Goal: Transaction & Acquisition: Purchase product/service

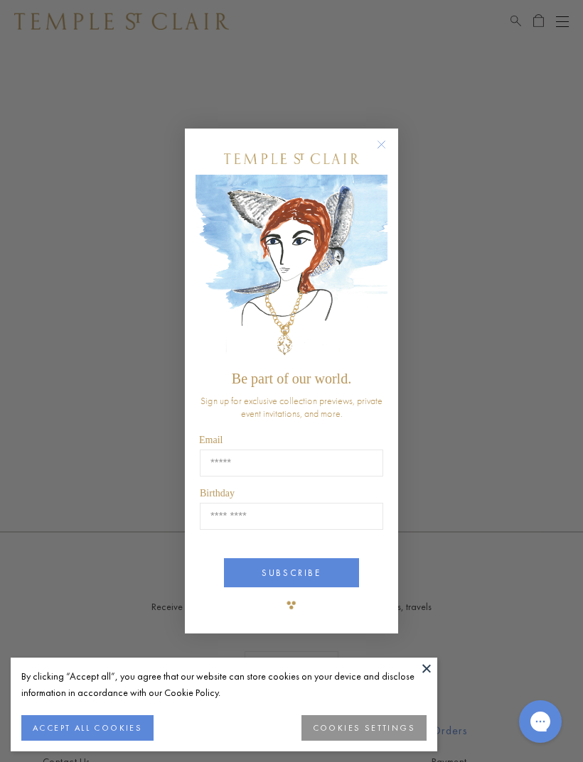
click at [383, 144] on circle "Close dialog" at bounding box center [381, 144] width 17 height 17
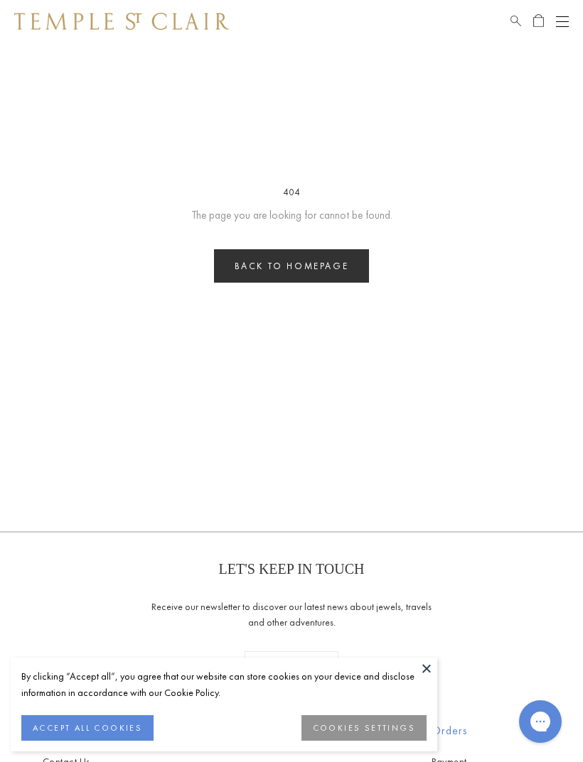
click at [0, 110] on div "Shop Shop Categories Amulets Pendants & Charms Lockets Chains & Leather Cords E…" at bounding box center [291, 613] width 583 height 1226
click at [296, 262] on link "Back to homepage" at bounding box center [292, 265] width 156 height 33
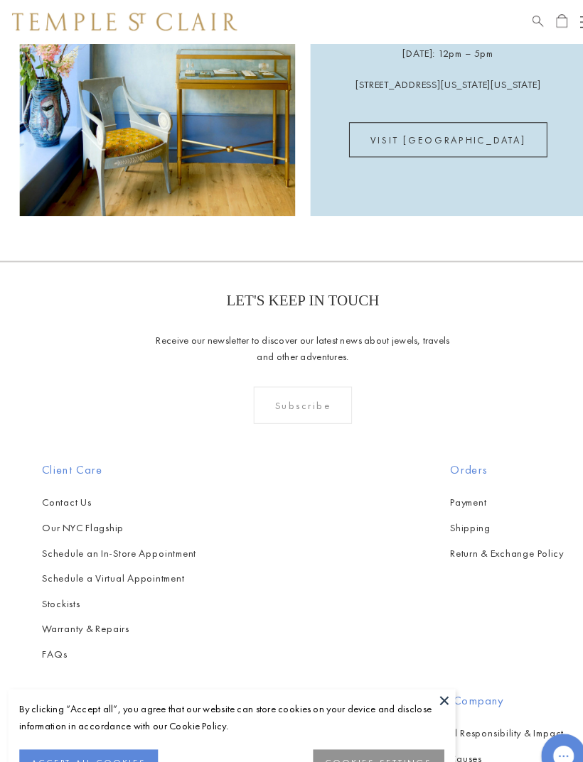
scroll to position [2635, 0]
click at [173, 739] on link "Our Gold" at bounding box center [108, 747] width 131 height 16
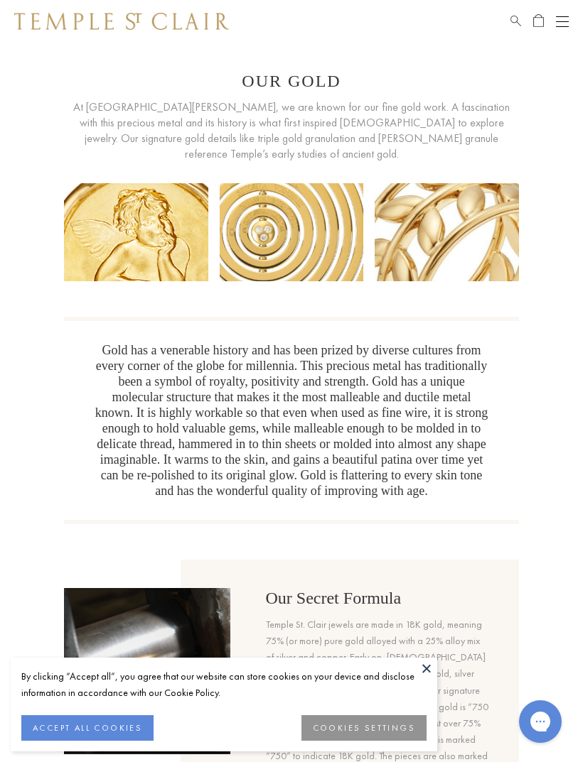
click at [560, 29] on button "Open navigation" at bounding box center [562, 21] width 13 height 17
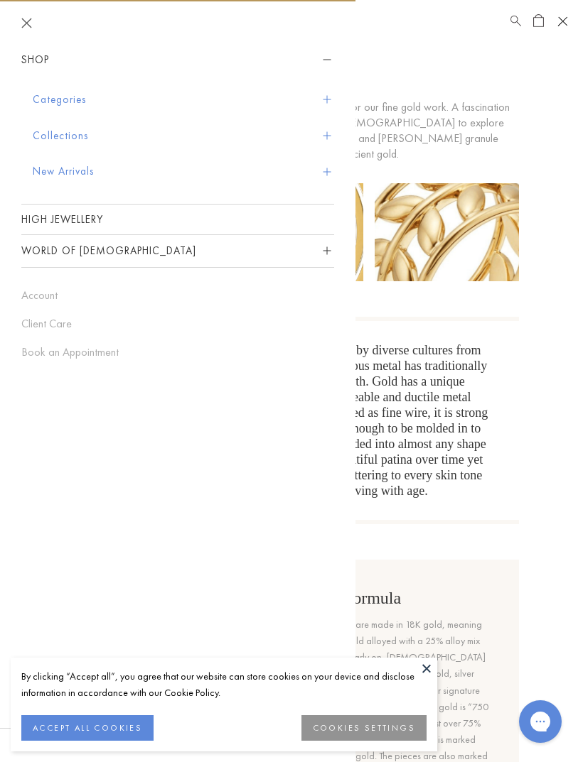
click at [82, 100] on button "Categories" at bounding box center [183, 100] width 301 height 36
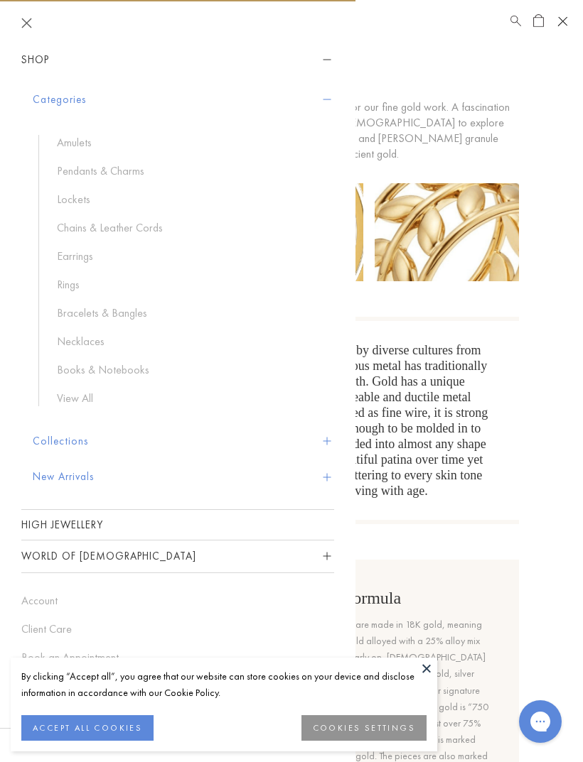
click at [139, 232] on link "Chains & Leather Cords" at bounding box center [188, 228] width 263 height 16
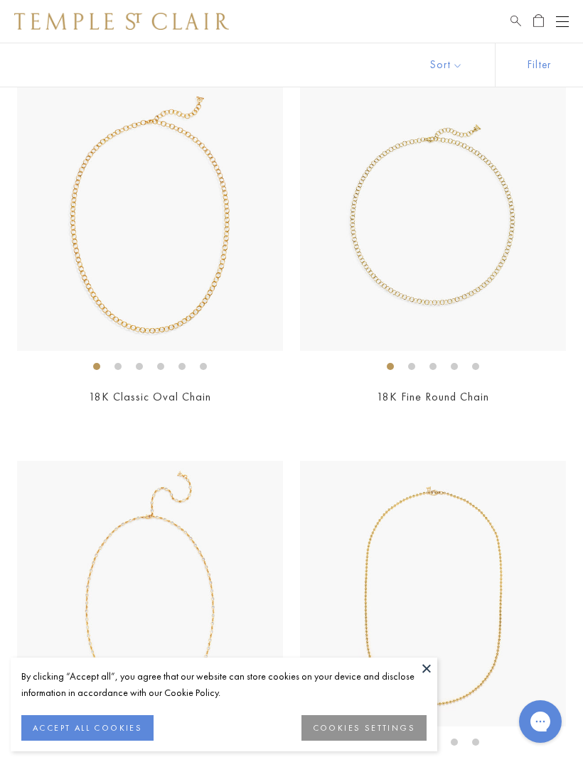
scroll to position [1262, 0]
click at [161, 560] on img at bounding box center [150, 593] width 266 height 266
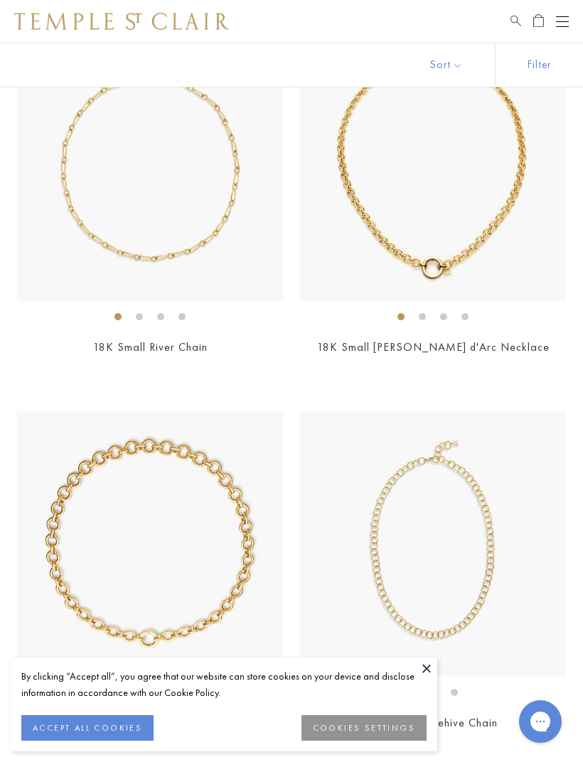
scroll to position [559, 0]
click at [387, 247] on img at bounding box center [433, 169] width 266 height 266
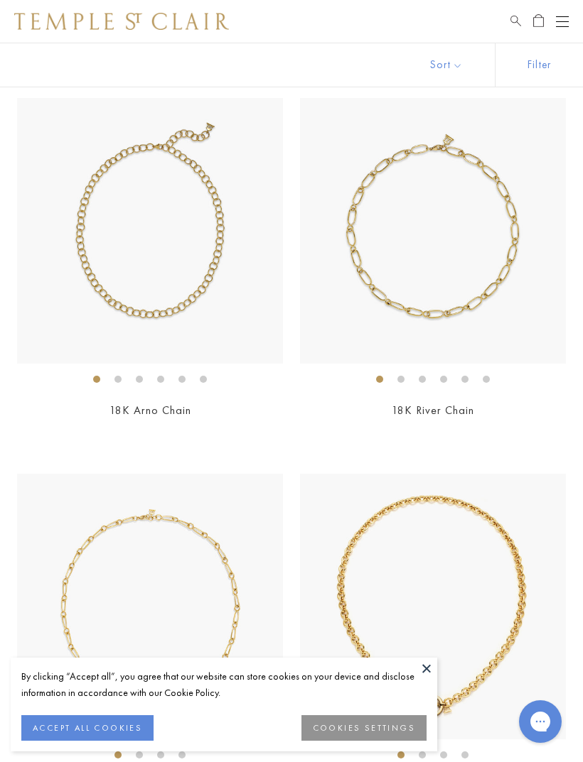
click at [211, 282] on img at bounding box center [150, 231] width 266 height 266
click at [483, 288] on img at bounding box center [433, 231] width 266 height 266
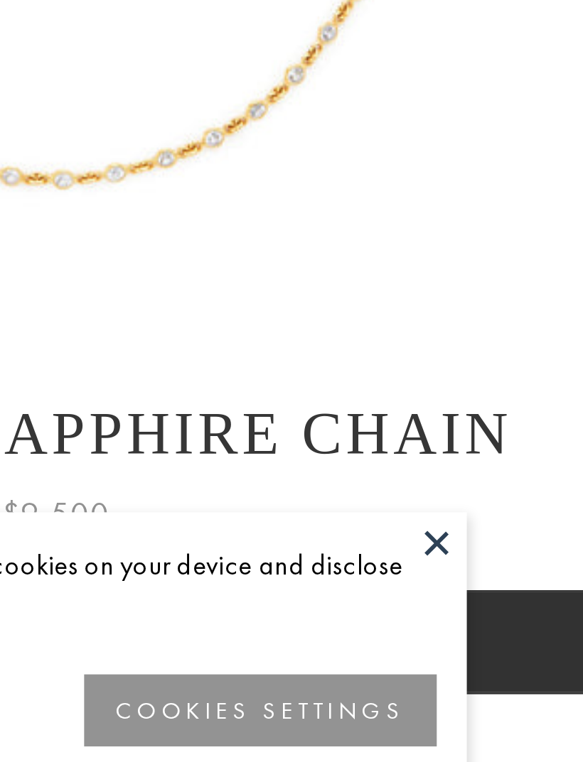
scroll to position [31, 0]
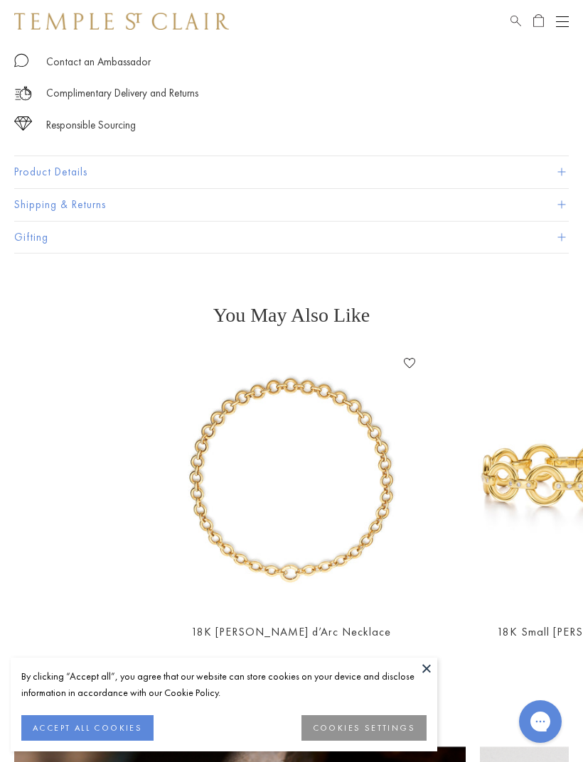
scroll to position [838, 0]
click at [460, 489] on img at bounding box center [571, 480] width 259 height 259
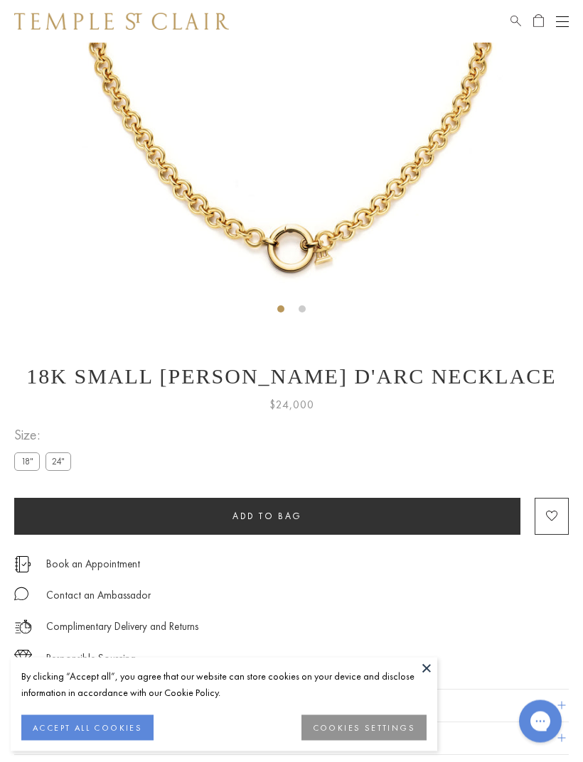
scroll to position [303, 0]
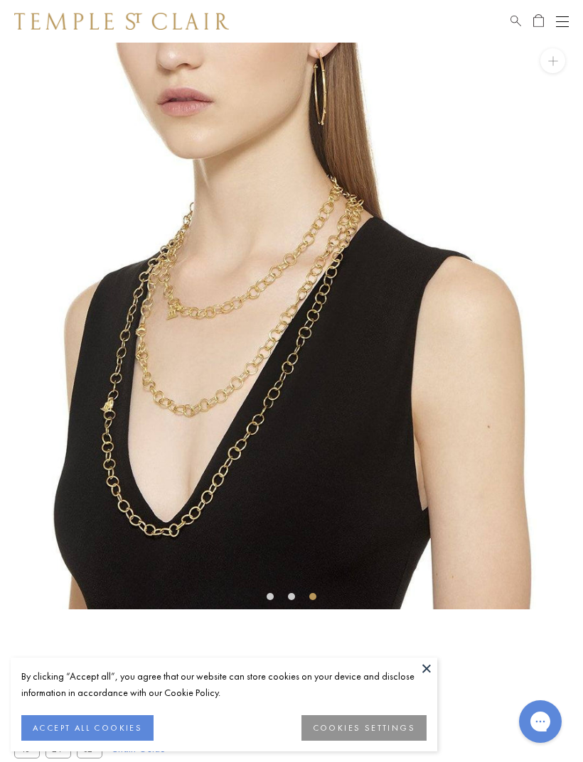
scroll to position [15, 0]
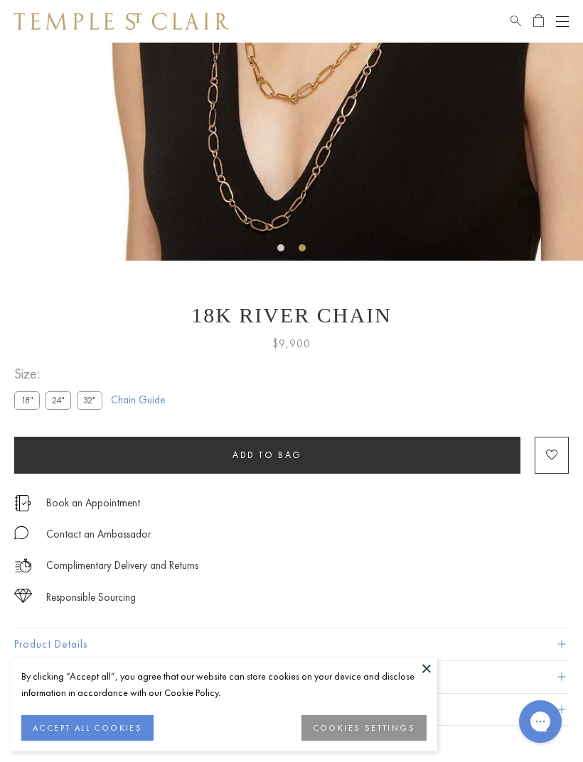
scroll to position [365, 0]
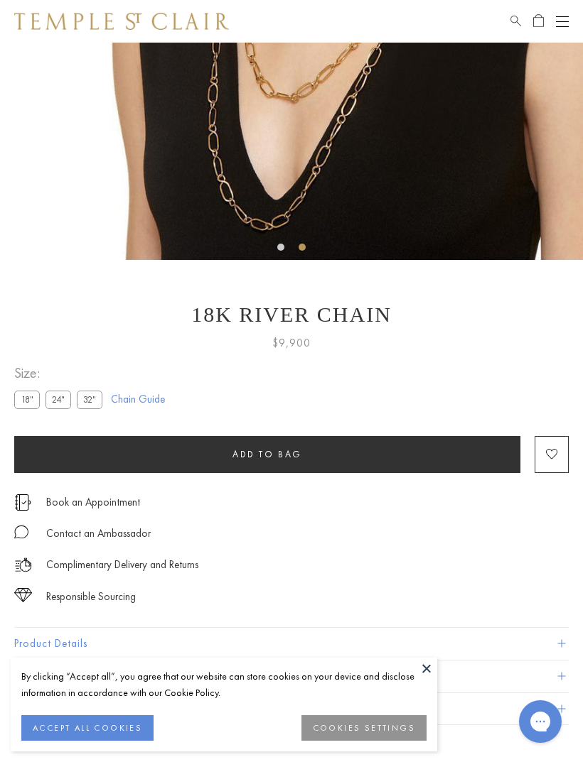
click at [18, 396] on label "18"" at bounding box center [27, 400] width 26 height 18
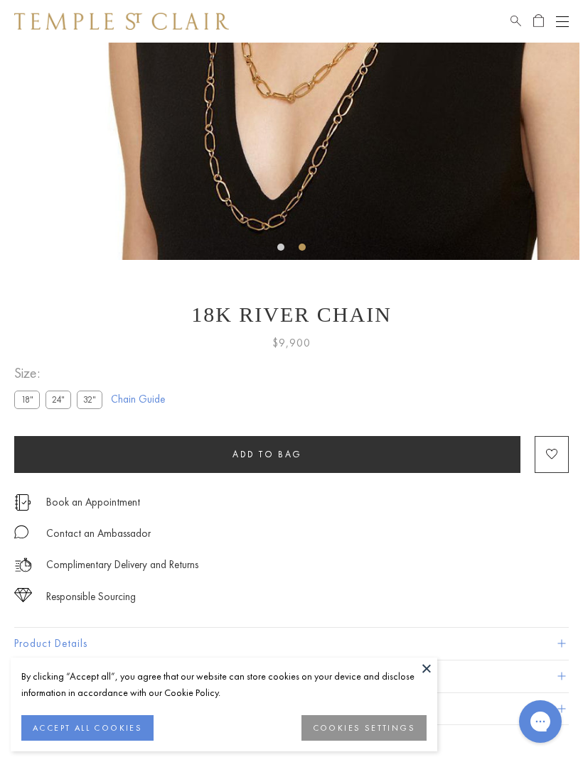
click at [552, 396] on div "**********" at bounding box center [291, 394] width 554 height 65
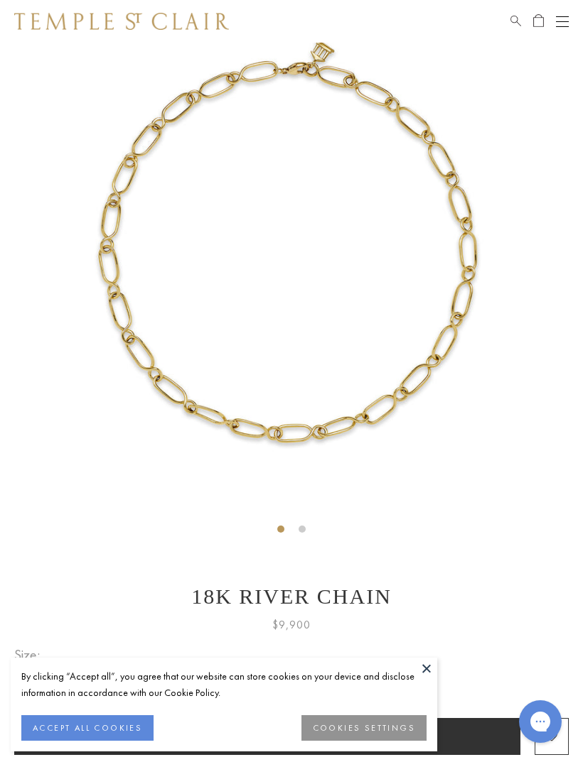
scroll to position [0, 0]
